Goal: Check status: Check status

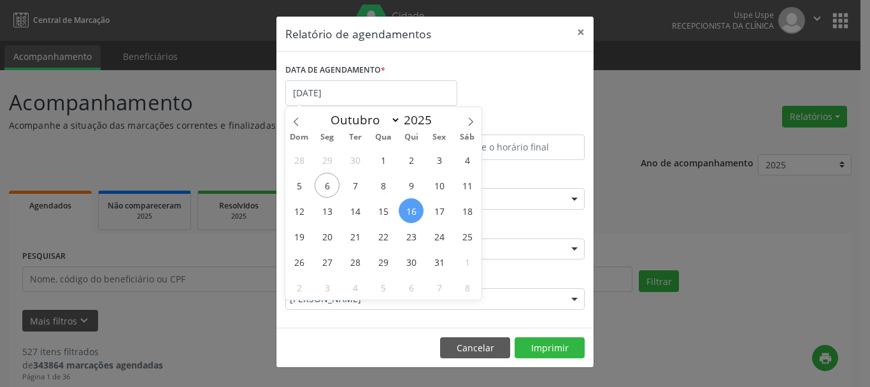
select select "9"
click at [323, 185] on span "6" at bounding box center [327, 185] width 25 height 25
type input "[DATE]"
click at [467, 125] on icon at bounding box center [470, 121] width 9 height 9
select select "10"
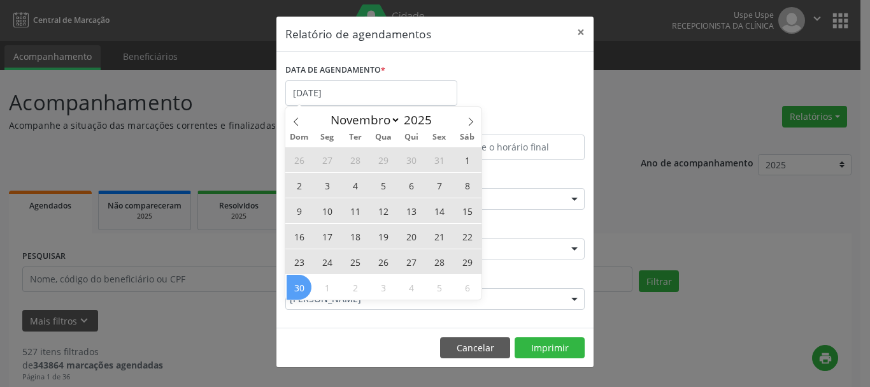
click at [303, 279] on span "30" at bounding box center [299, 286] width 25 height 25
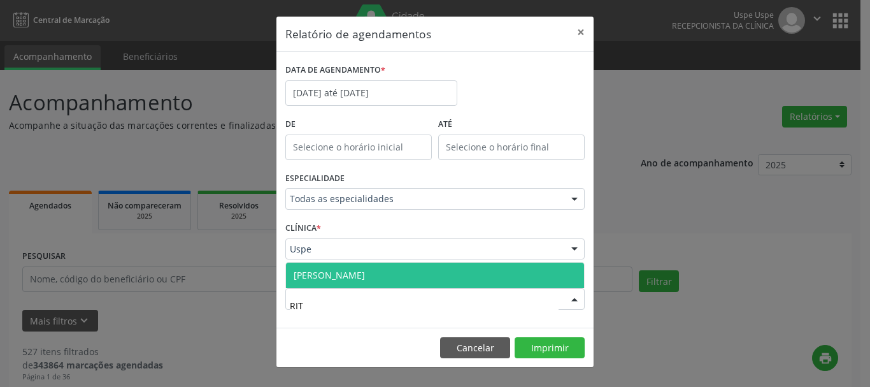
type input "RITA"
click at [314, 276] on span "[PERSON_NAME]" at bounding box center [329, 275] width 71 height 12
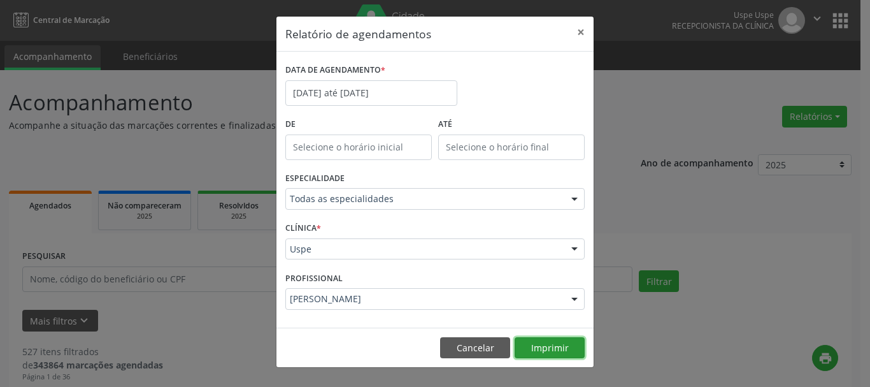
click at [560, 348] on button "Imprimir" at bounding box center [550, 348] width 70 height 22
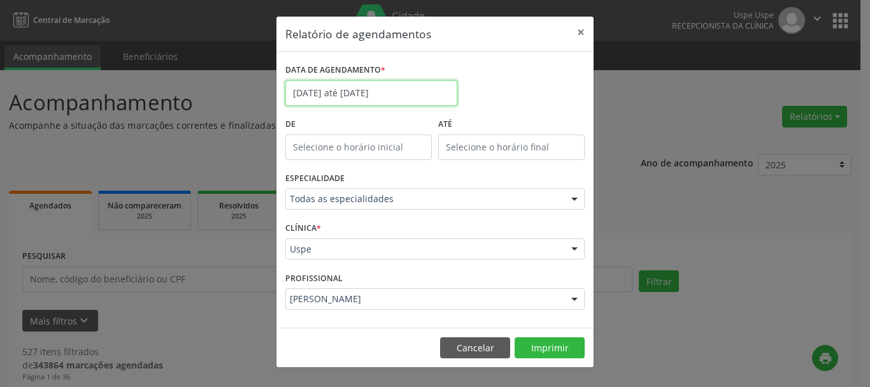
click at [343, 87] on input "[DATE] até [DATE]" at bounding box center [371, 92] width 172 height 25
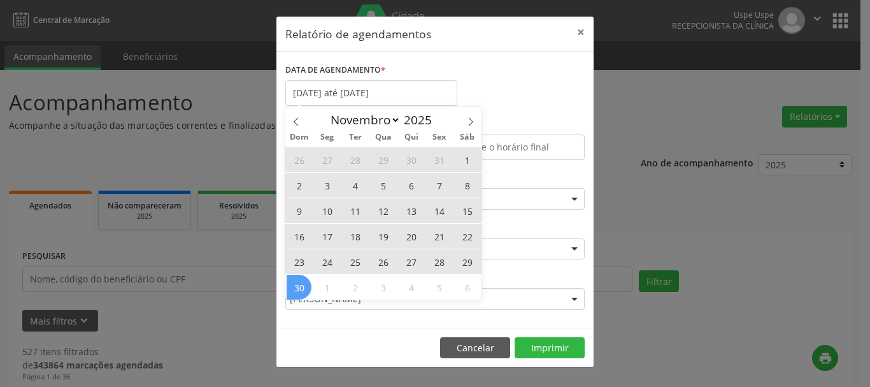
click at [329, 185] on span "3" at bounding box center [327, 185] width 25 height 25
type input "[DATE]"
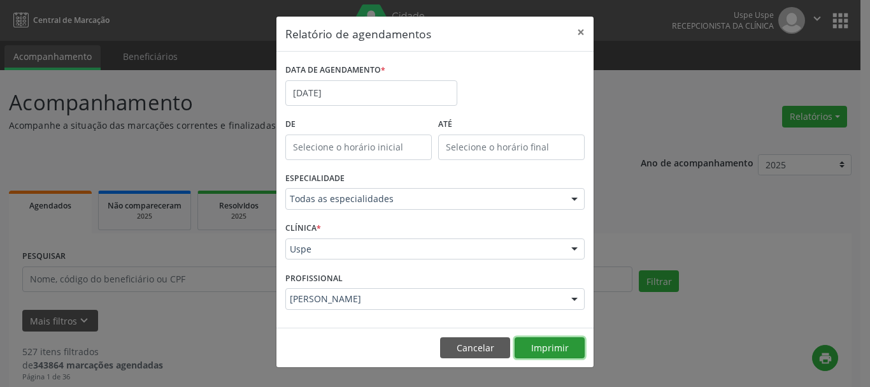
click at [540, 351] on button "Imprimir" at bounding box center [550, 348] width 70 height 22
